Goal: Register for event/course

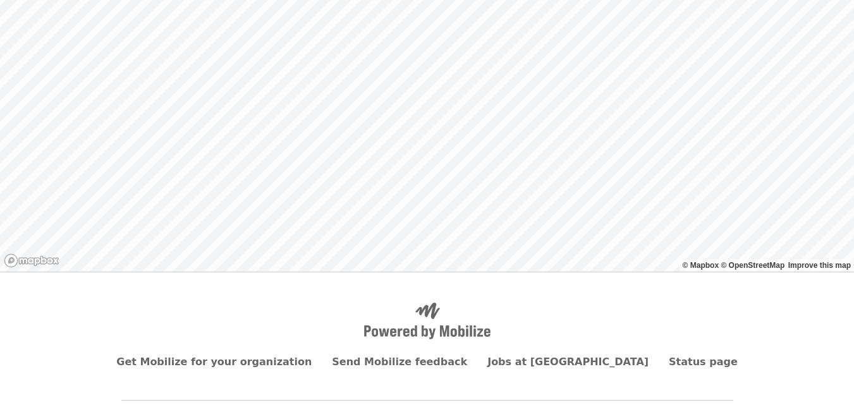
scroll to position [145, 0]
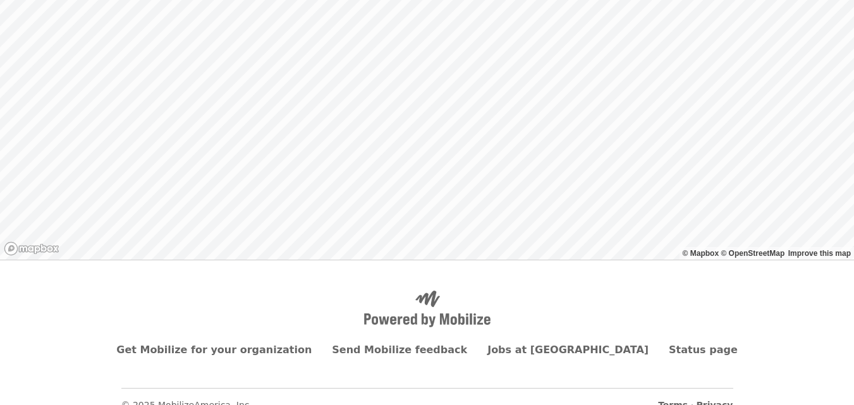
click at [425, 224] on div "Back to list" at bounding box center [427, 84] width 854 height 349
click at [419, 215] on div "Back to list" at bounding box center [427, 84] width 854 height 349
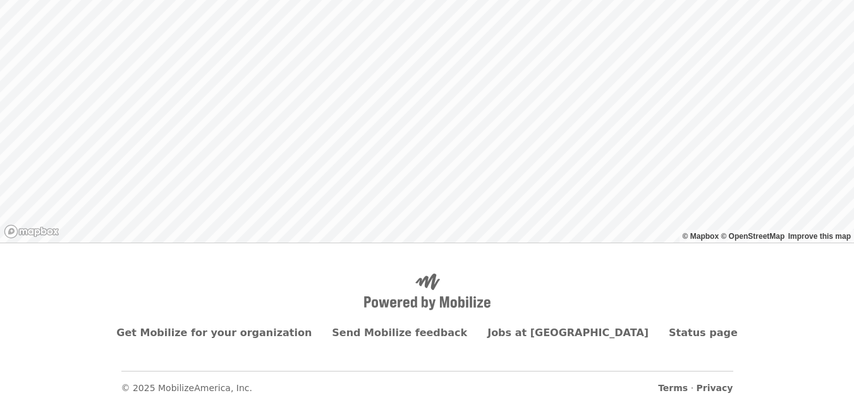
click at [363, 157] on div "Back to list" at bounding box center [427, 67] width 854 height 349
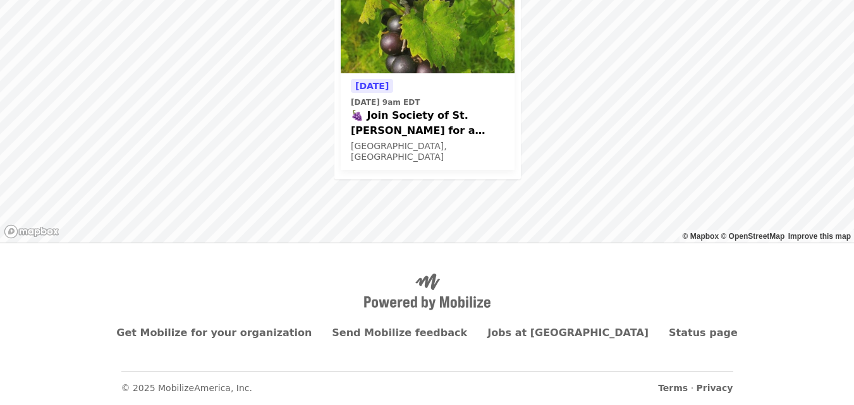
click at [474, 123] on span "🍇 Join Society of St. [PERSON_NAME] for a MUSCADINE GRAPE Glean in [GEOGRAPHIC_…" at bounding box center [428, 123] width 154 height 30
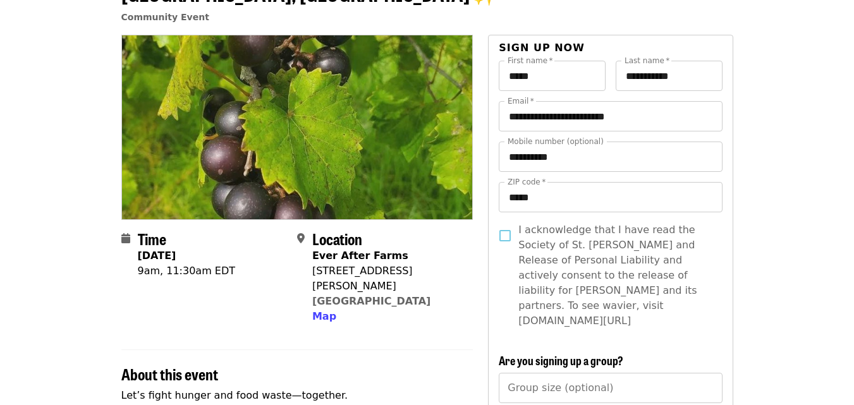
scroll to position [118, 0]
